Goal: Task Accomplishment & Management: Use online tool/utility

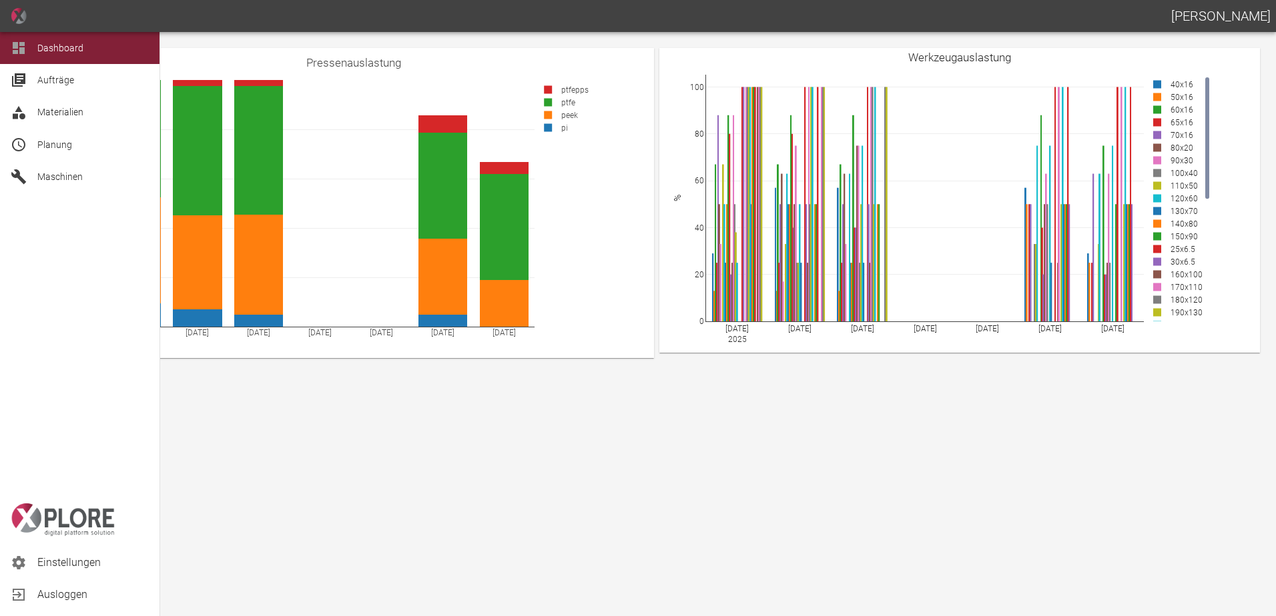
click at [30, 153] on div "Planung" at bounding box center [79, 145] width 159 height 32
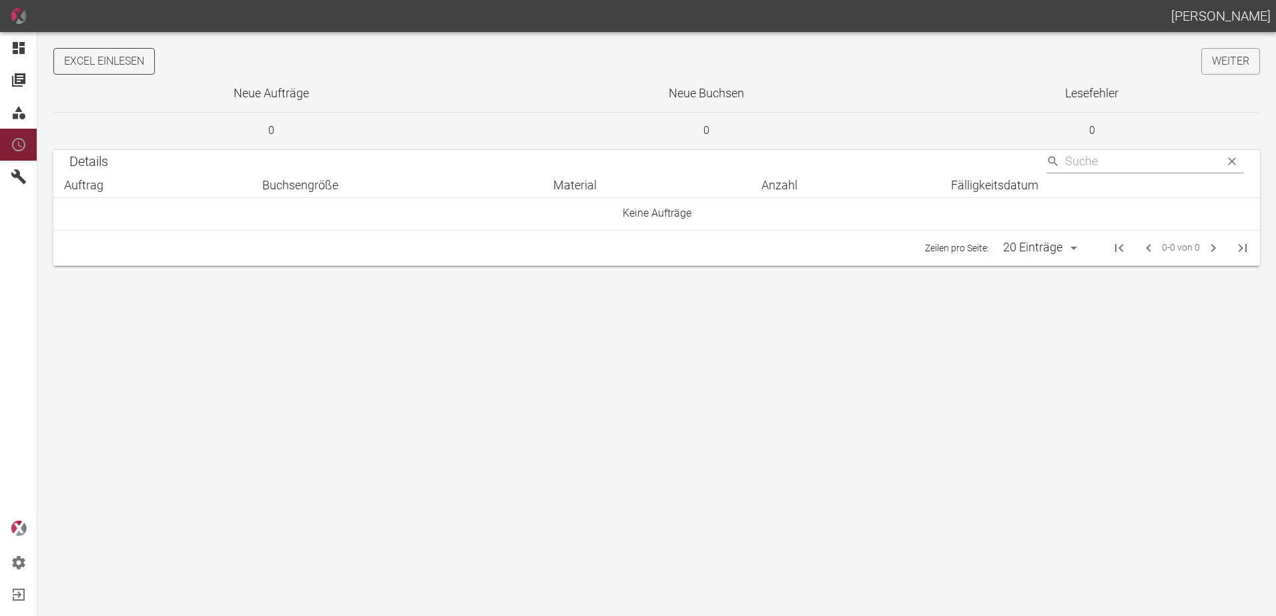
click at [115, 62] on button "Excel einlesen" at bounding box center [103, 61] width 101 height 27
click at [1223, 59] on link "Weiter" at bounding box center [1230, 61] width 59 height 27
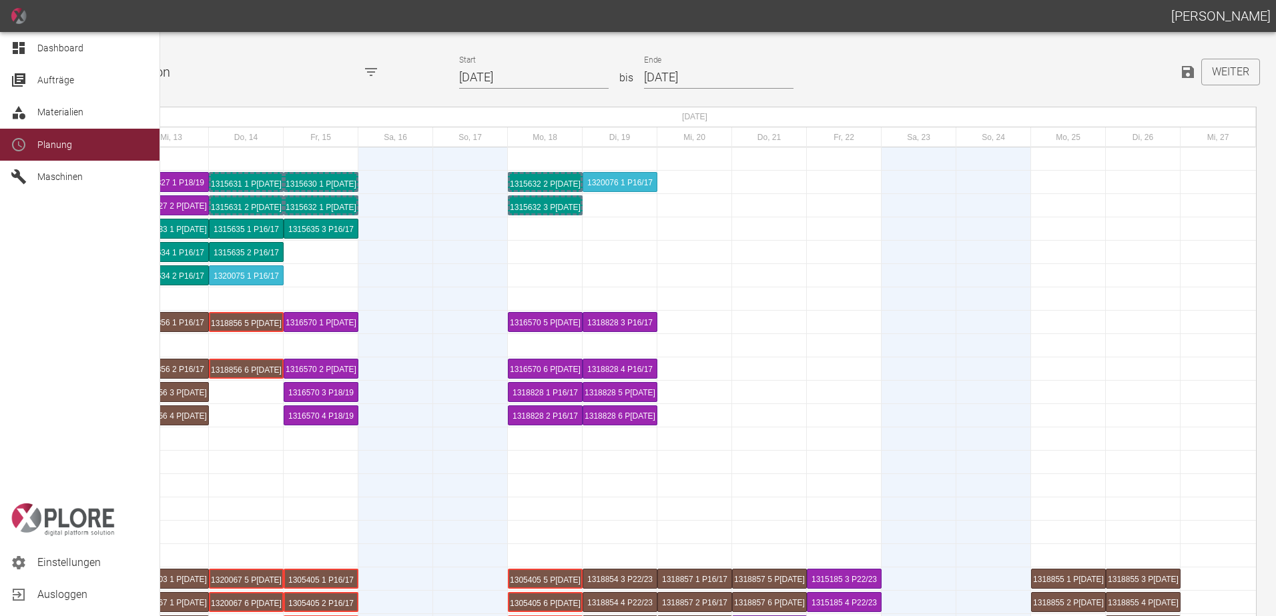
click at [34, 48] on div "Dashboard" at bounding box center [79, 48] width 159 height 32
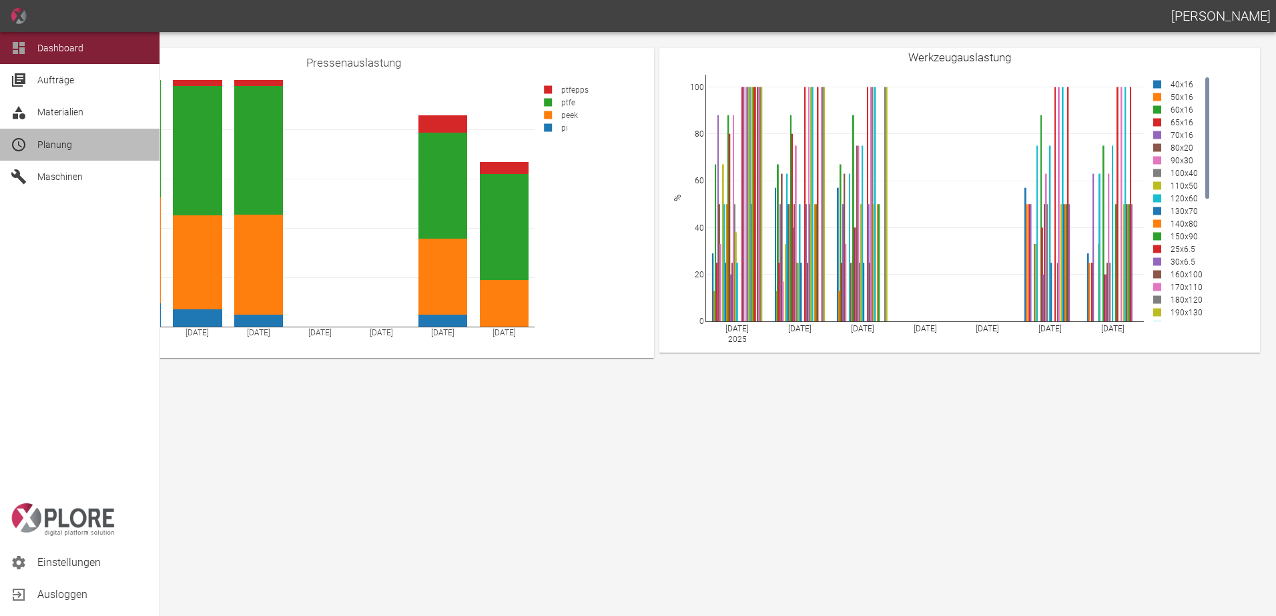
click at [64, 152] on span "Planung" at bounding box center [92, 145] width 111 height 16
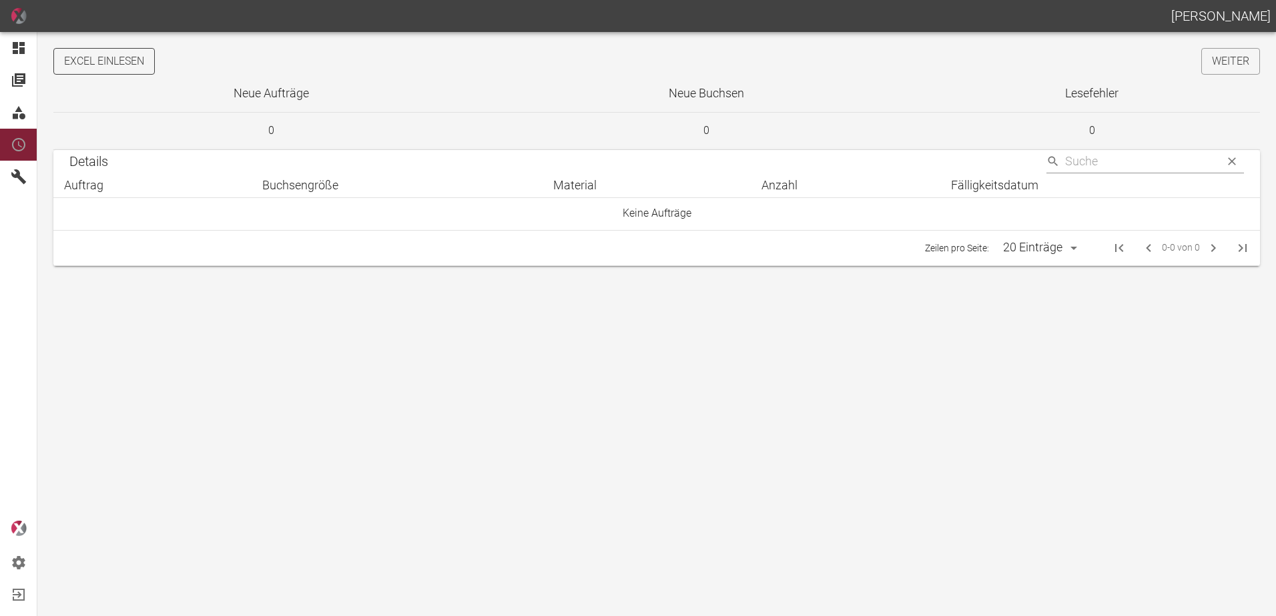
click at [114, 66] on button "Excel einlesen" at bounding box center [103, 61] width 101 height 27
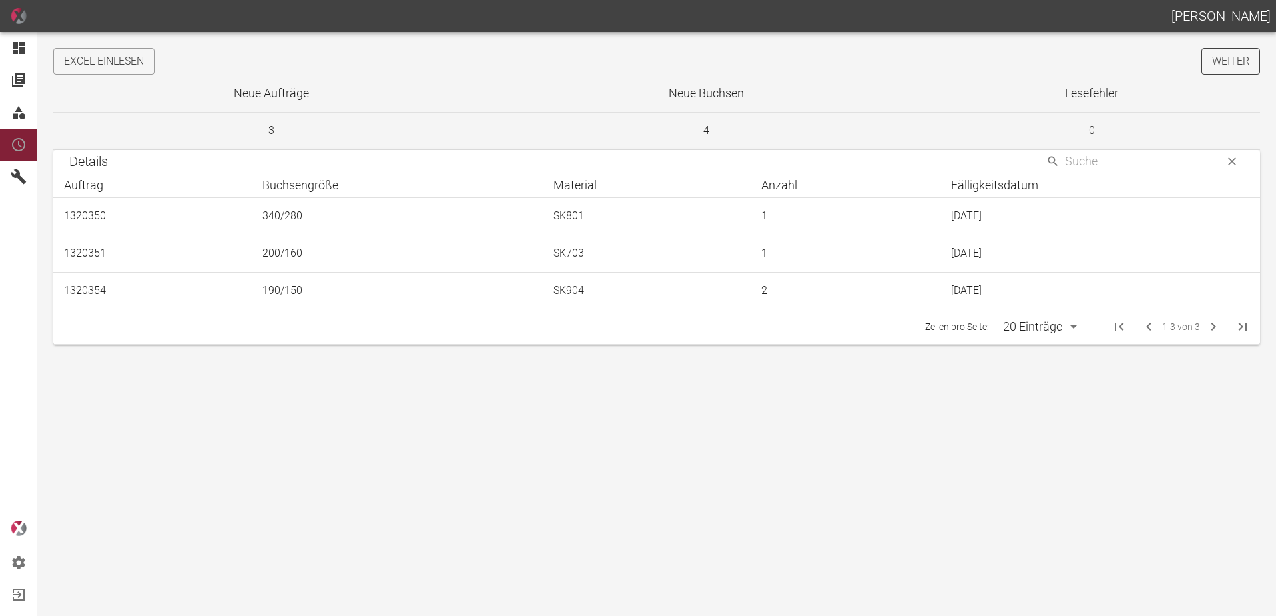
click at [1222, 63] on link "Weiter" at bounding box center [1230, 61] width 59 height 27
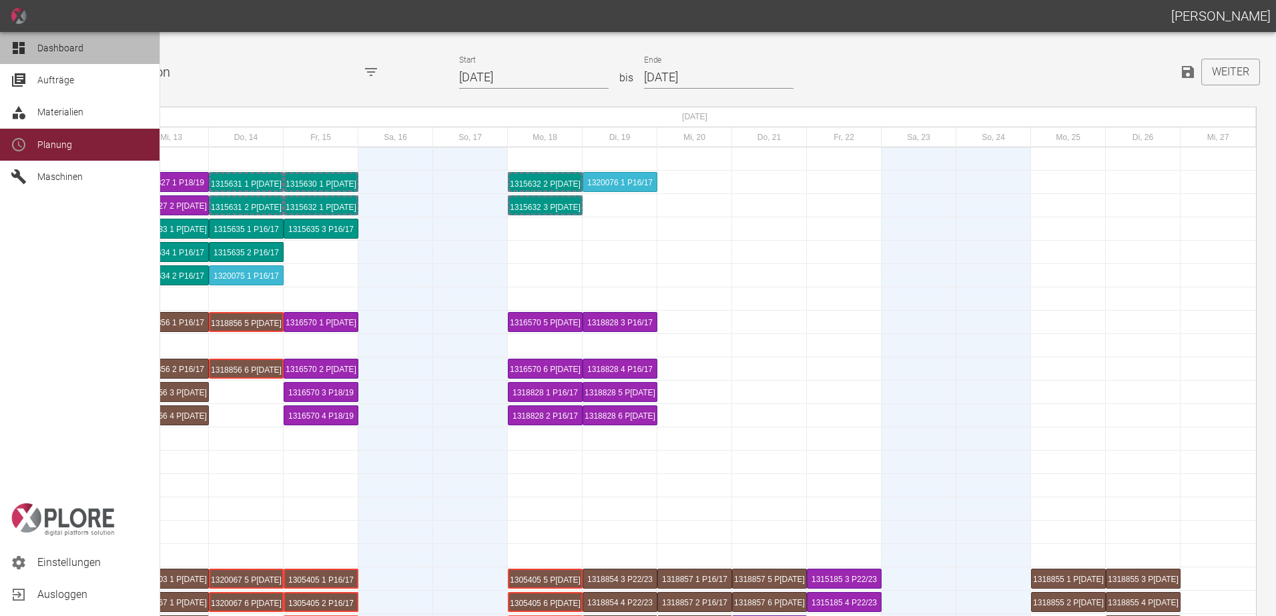
click at [26, 47] on icon at bounding box center [19, 48] width 16 height 16
